Goal: Find specific page/section: Find specific page/section

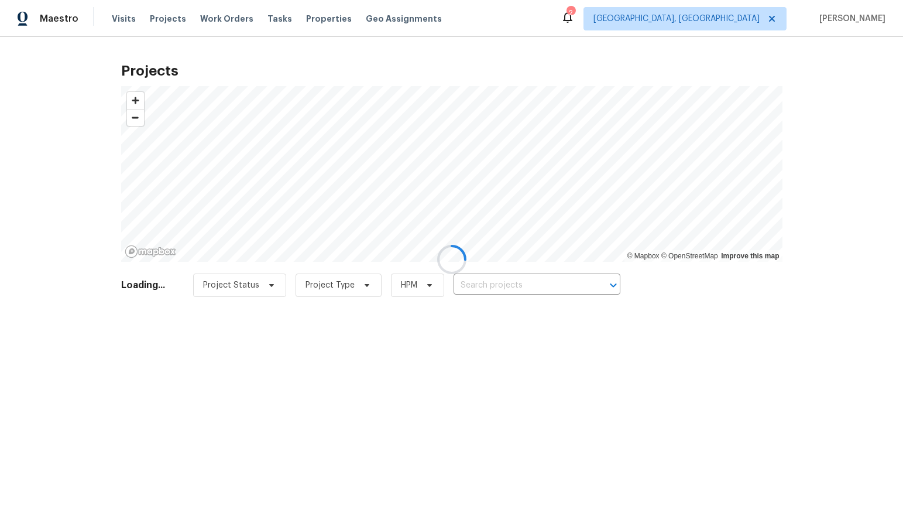
click at [732, 20] on div at bounding box center [451, 259] width 903 height 519
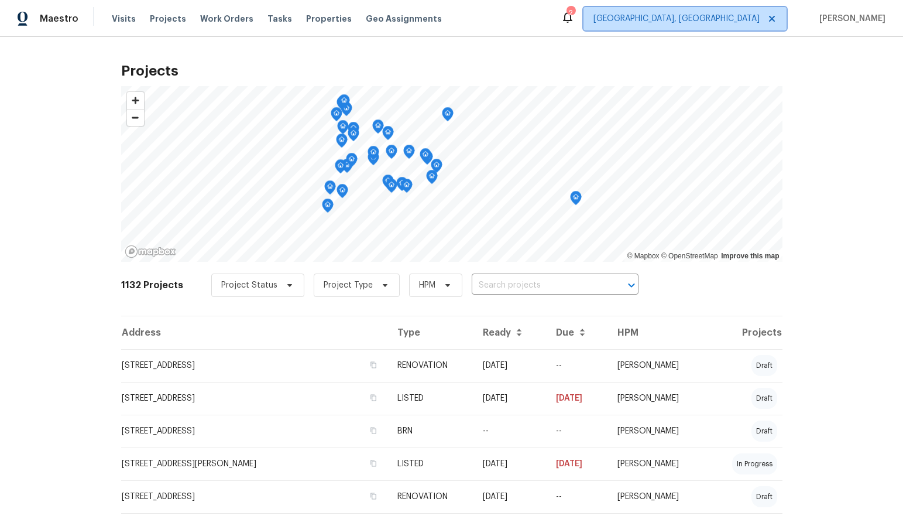
click at [732, 18] on span "[GEOGRAPHIC_DATA], [GEOGRAPHIC_DATA]" at bounding box center [677, 19] width 166 height 12
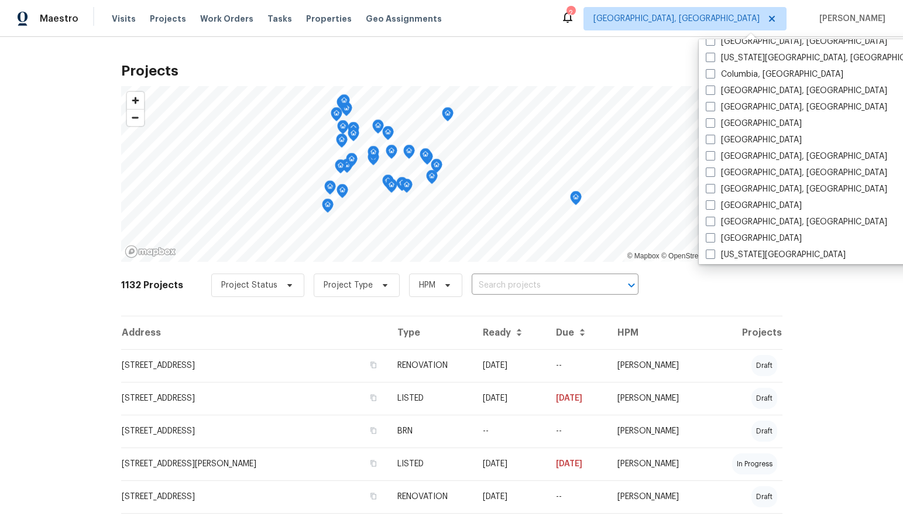
scroll to position [241, 0]
click at [708, 204] on span at bounding box center [710, 204] width 9 height 9
click at [708, 204] on input "[GEOGRAPHIC_DATA]" at bounding box center [710, 203] width 8 height 8
checkbox input "true"
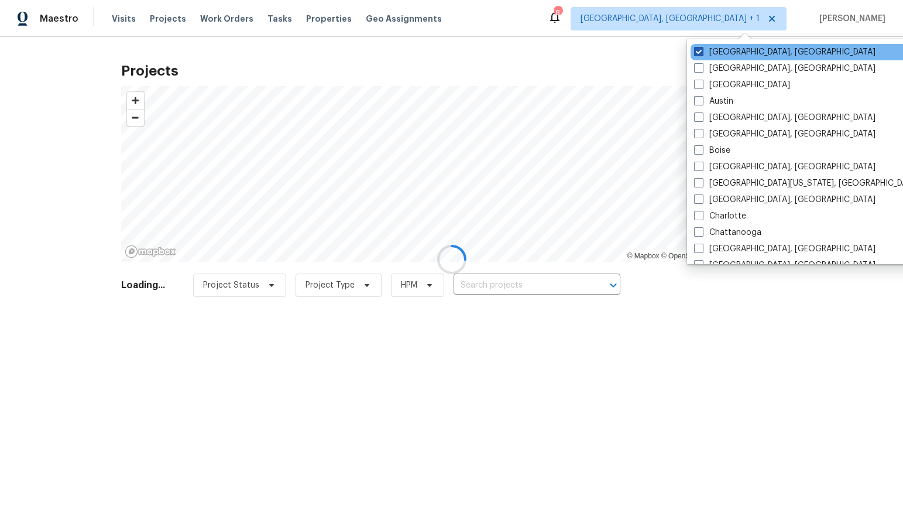
click at [699, 49] on span at bounding box center [698, 51] width 9 height 9
click at [699, 49] on input "[GEOGRAPHIC_DATA], [GEOGRAPHIC_DATA]" at bounding box center [698, 50] width 8 height 8
checkbox input "false"
